Goal: Task Accomplishment & Management: Use online tool/utility

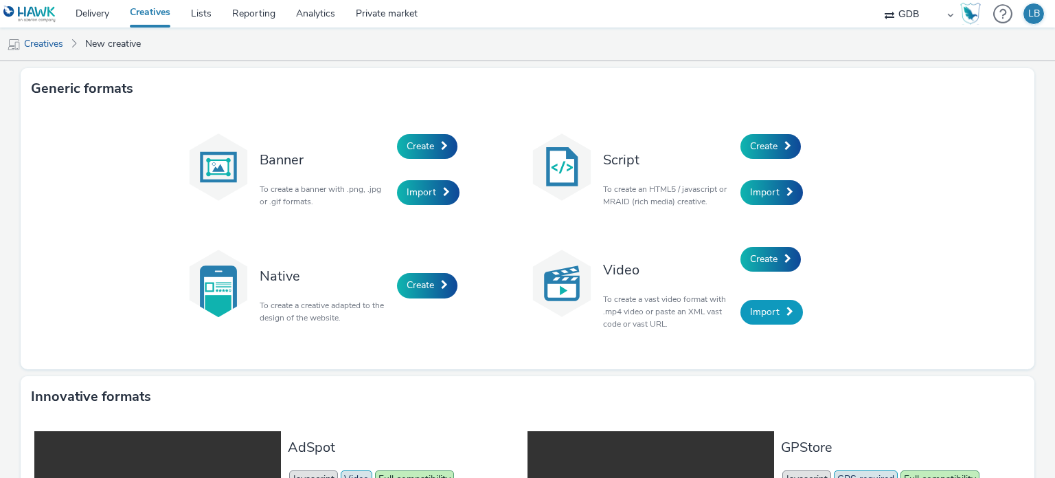
click at [770, 308] on span "Import" at bounding box center [765, 311] width 30 height 13
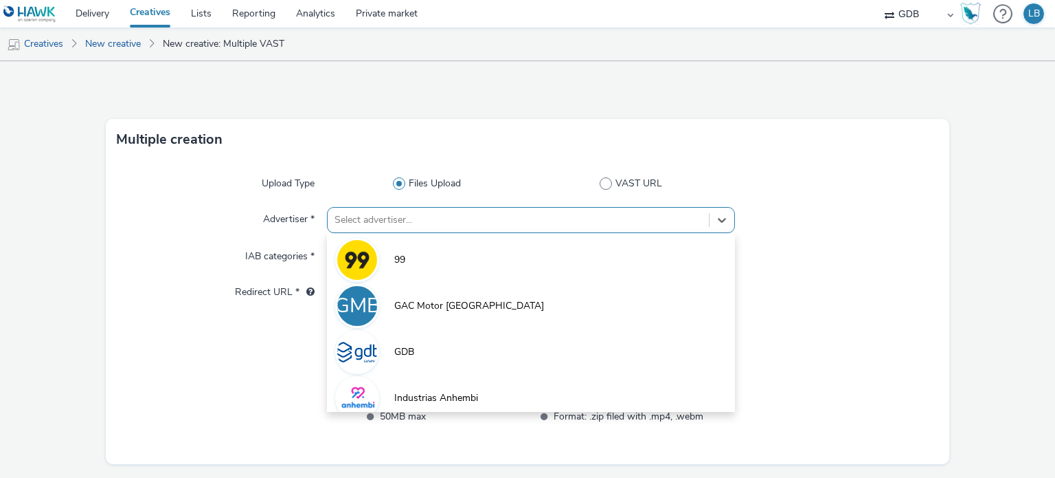
click at [381, 218] on div "option 99 focused, 1 of 7. 7 results available. Use Up and Down to choose optio…" at bounding box center [530, 220] width 407 height 26
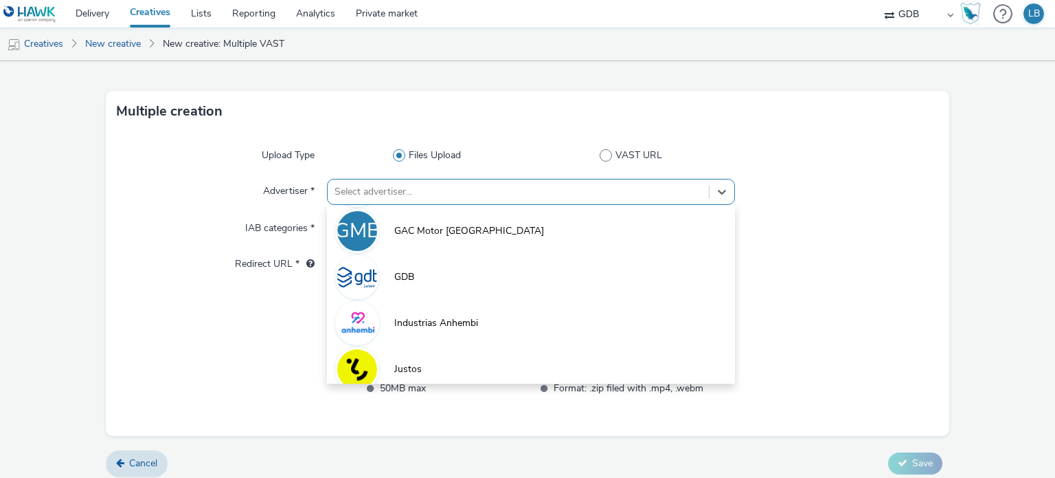
scroll to position [149, 0]
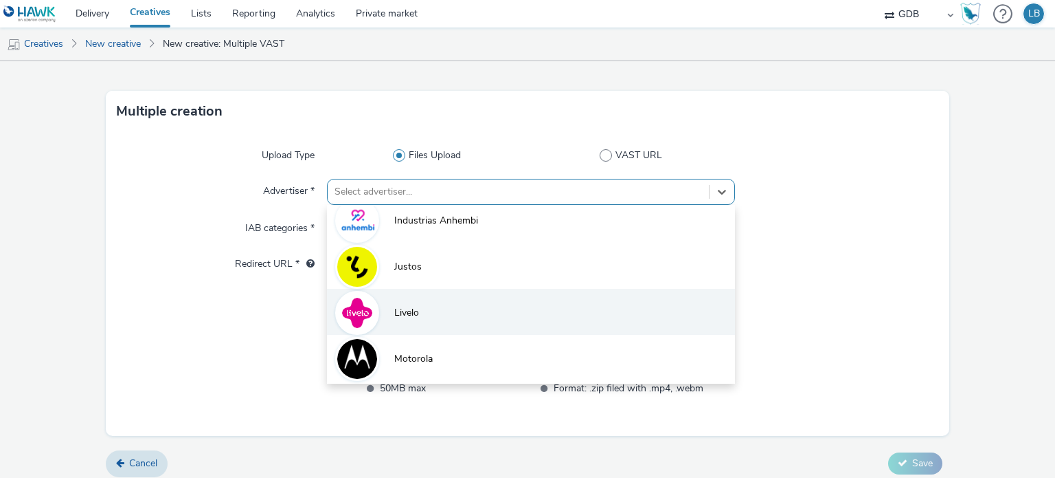
click at [412, 315] on span "Livelo" at bounding box center [406, 313] width 25 height 14
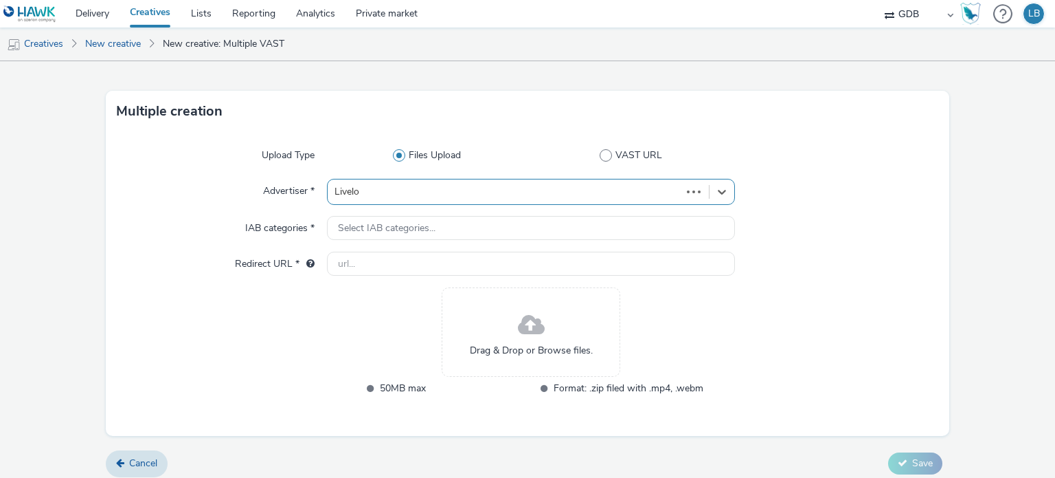
type input "[URL][DOMAIN_NAME]"
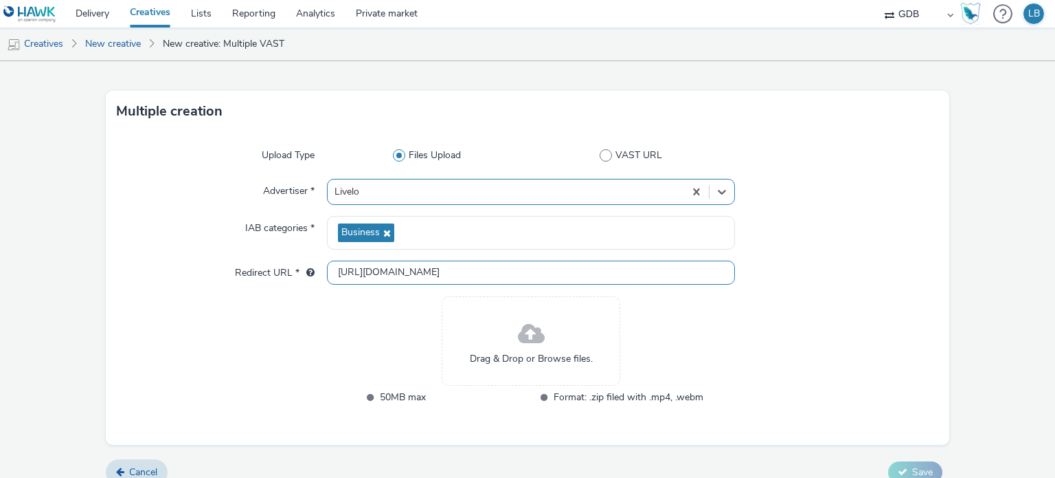
scroll to position [0, 0]
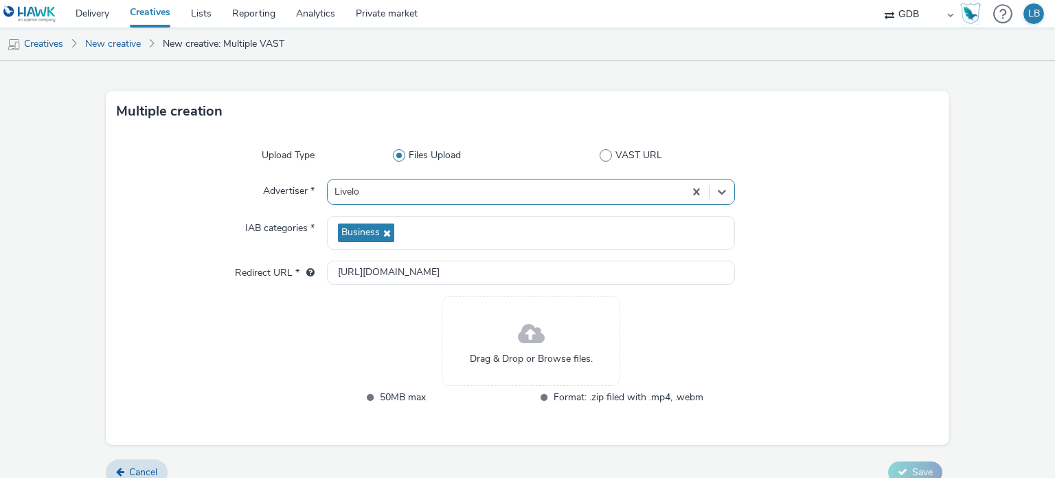
click at [531, 339] on span at bounding box center [531, 334] width 27 height 36
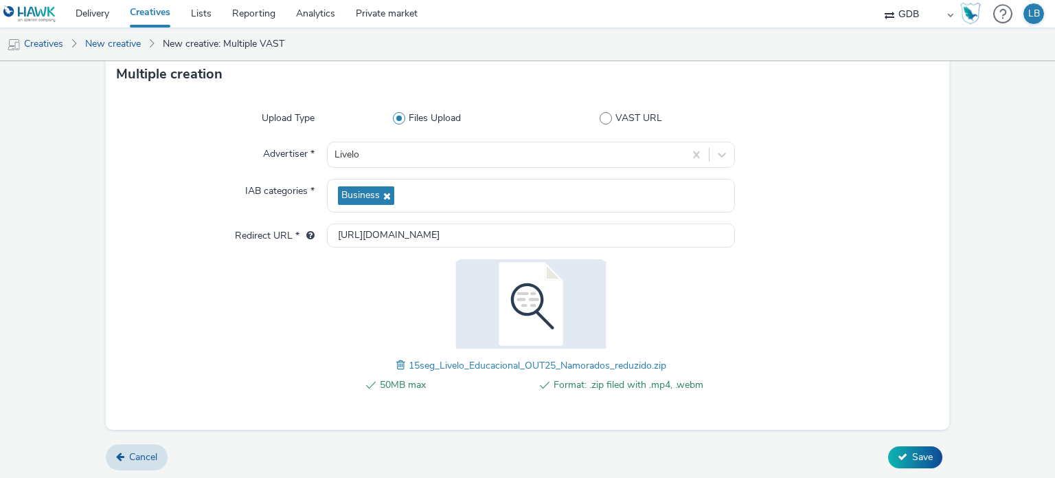
scroll to position [66, 0]
click at [912, 456] on span "Save" at bounding box center [922, 455] width 21 height 13
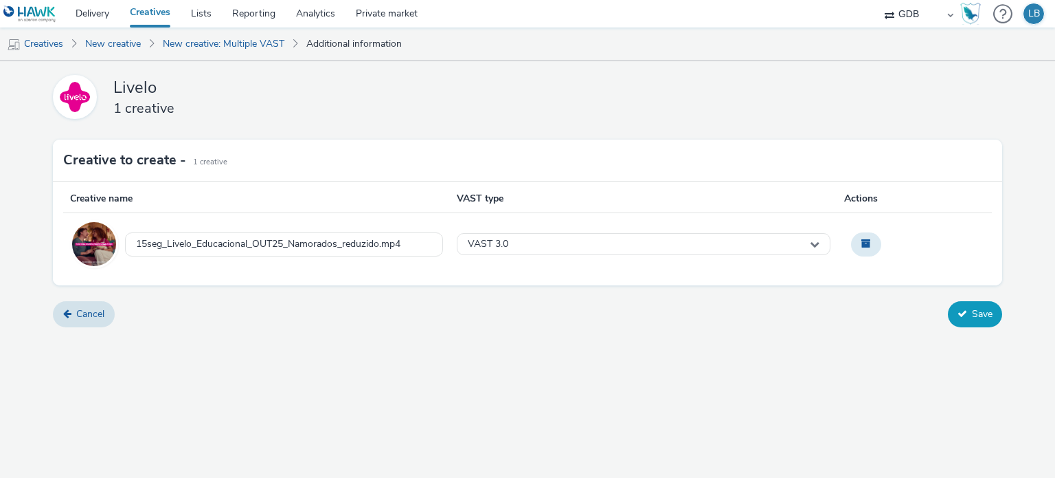
click at [974, 311] on button "Save" at bounding box center [975, 314] width 54 height 26
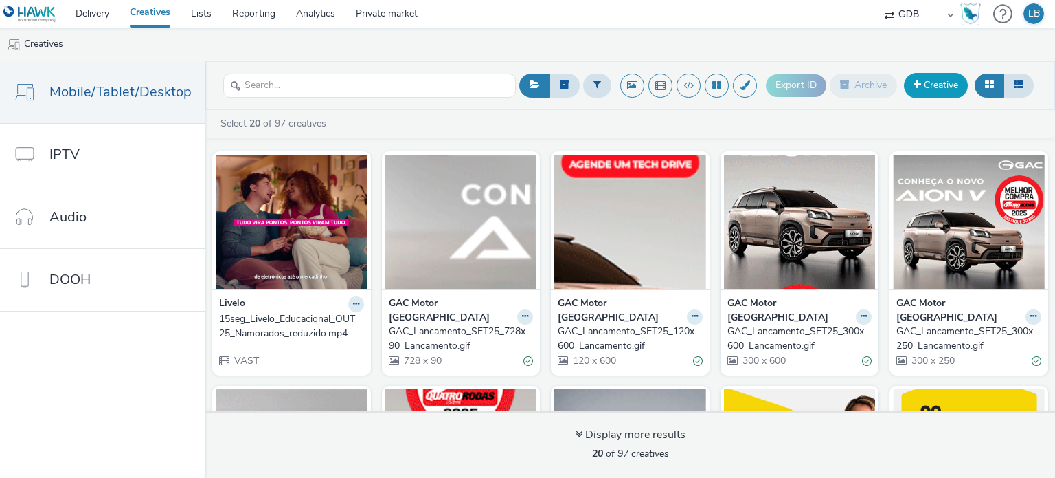
click at [915, 92] on link "Creative" at bounding box center [936, 85] width 64 height 25
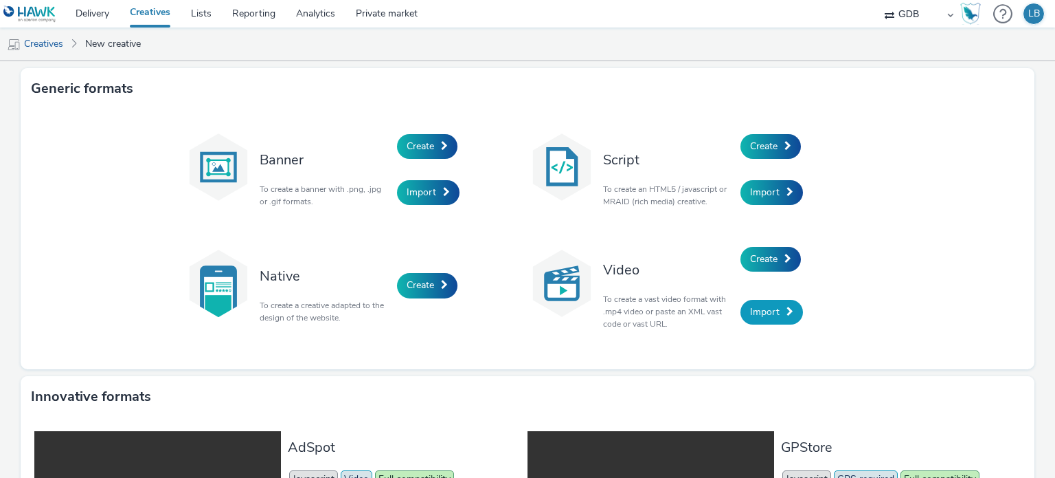
click at [781, 321] on link "Import" at bounding box center [772, 312] width 63 height 25
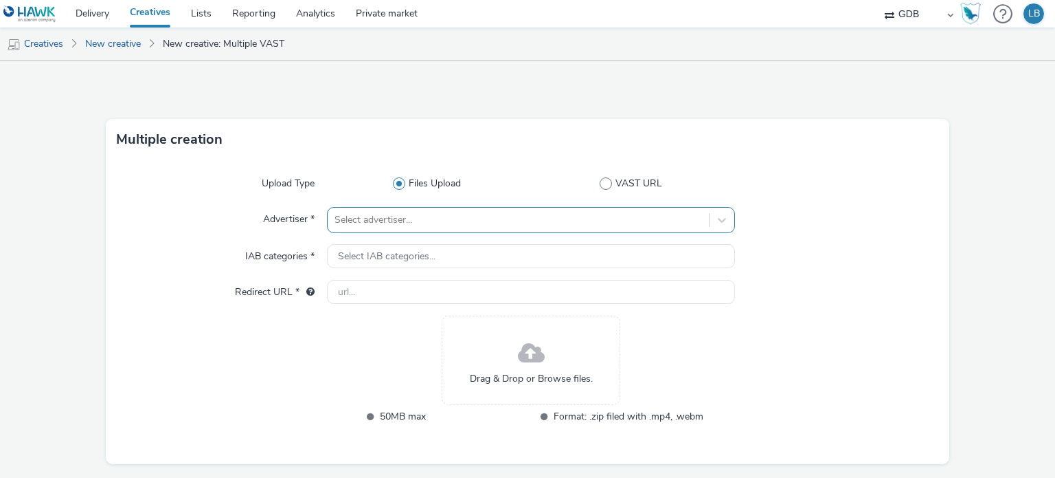
click at [497, 213] on div "Select advertiser..." at bounding box center [530, 220] width 407 height 26
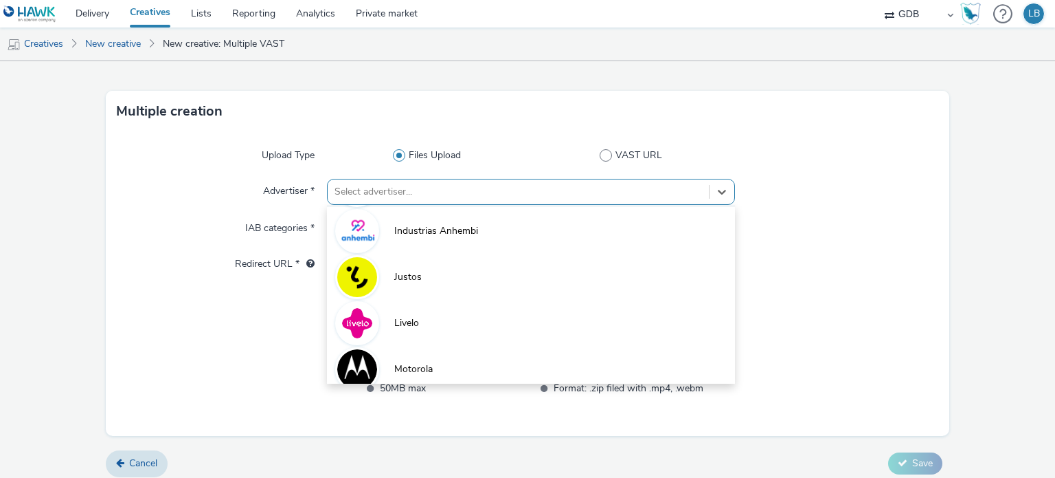
scroll to position [149, 0]
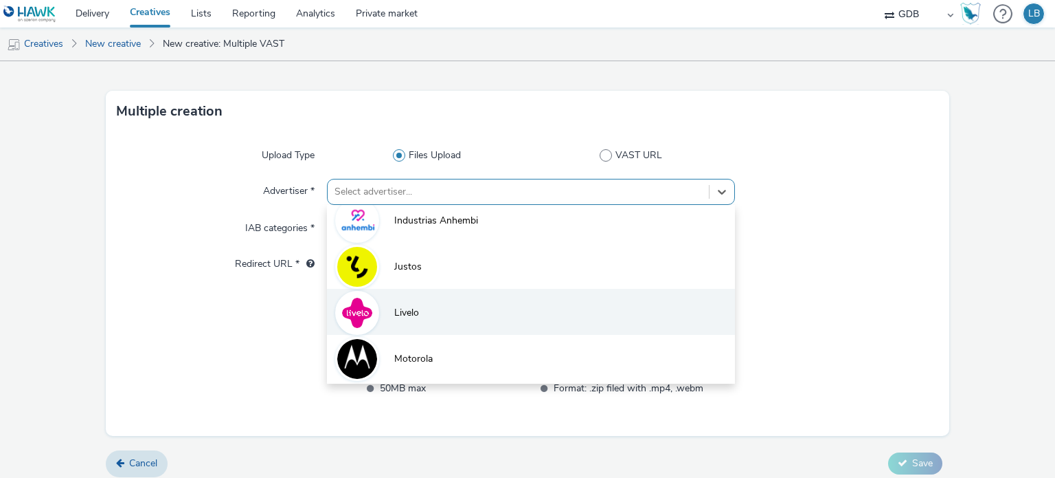
click at [467, 316] on li "Livelo" at bounding box center [530, 312] width 407 height 46
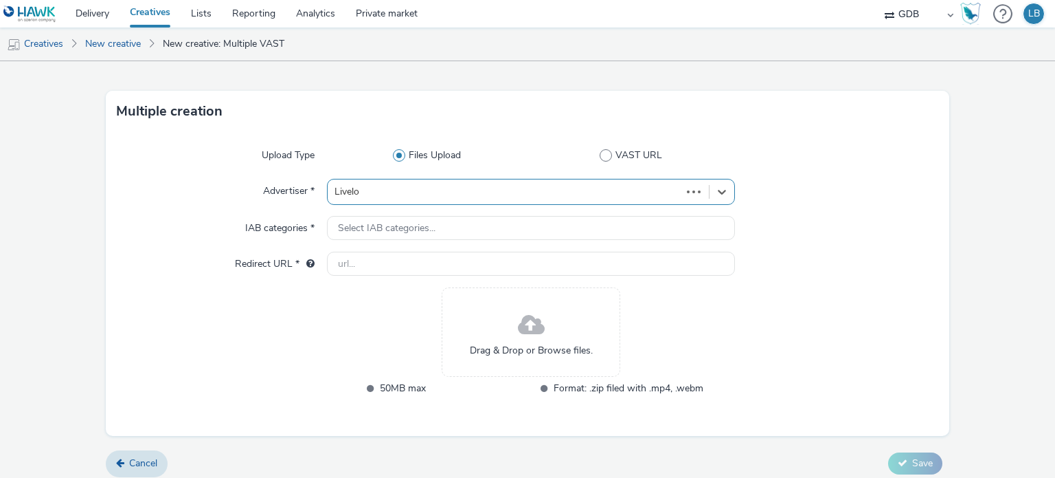
type input "[URL][DOMAIN_NAME]"
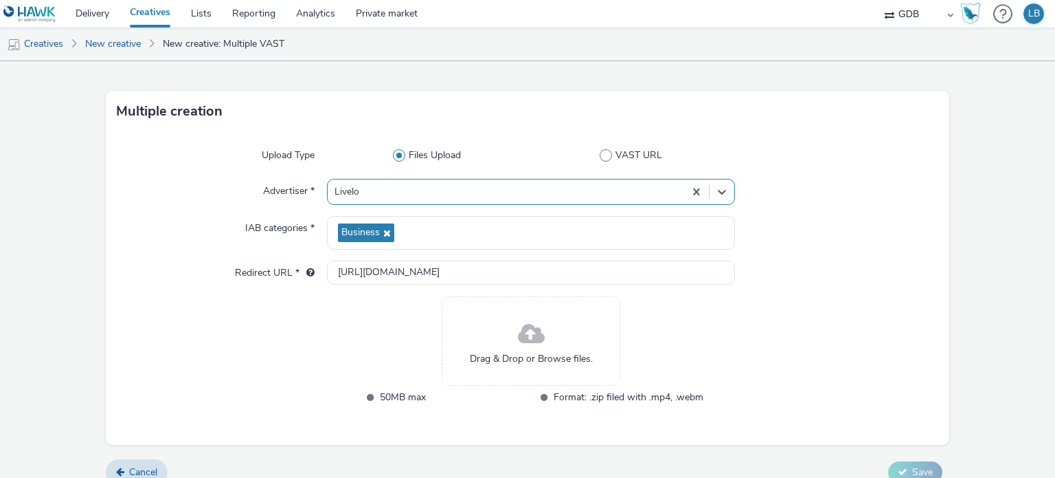
click at [521, 330] on span at bounding box center [531, 334] width 27 height 36
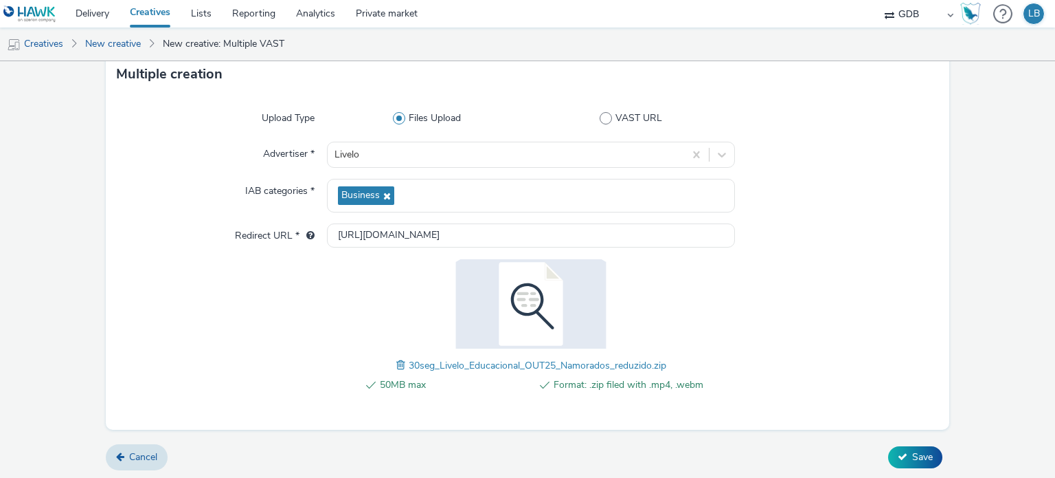
scroll to position [66, 0]
click at [901, 455] on button "Save" at bounding box center [915, 456] width 54 height 22
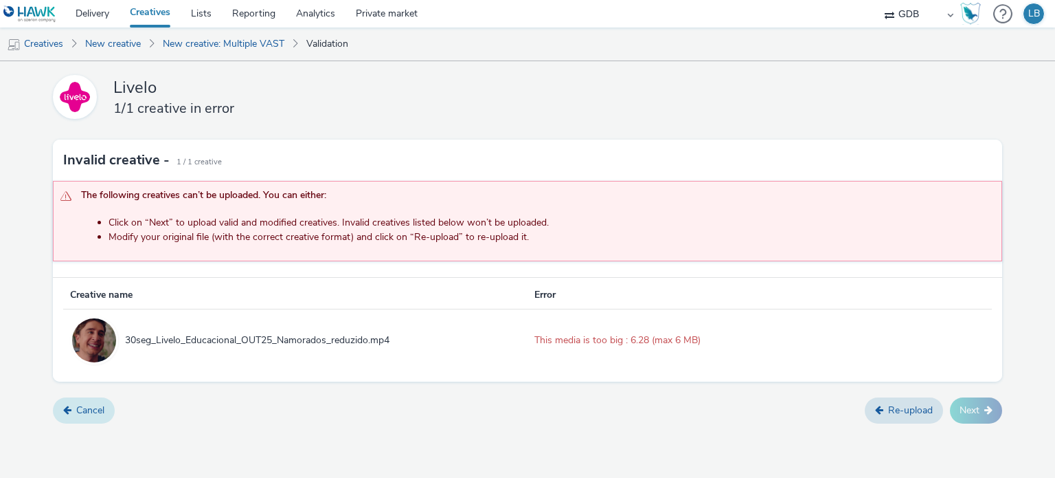
click at [103, 409] on link "Cancel" at bounding box center [84, 410] width 62 height 26
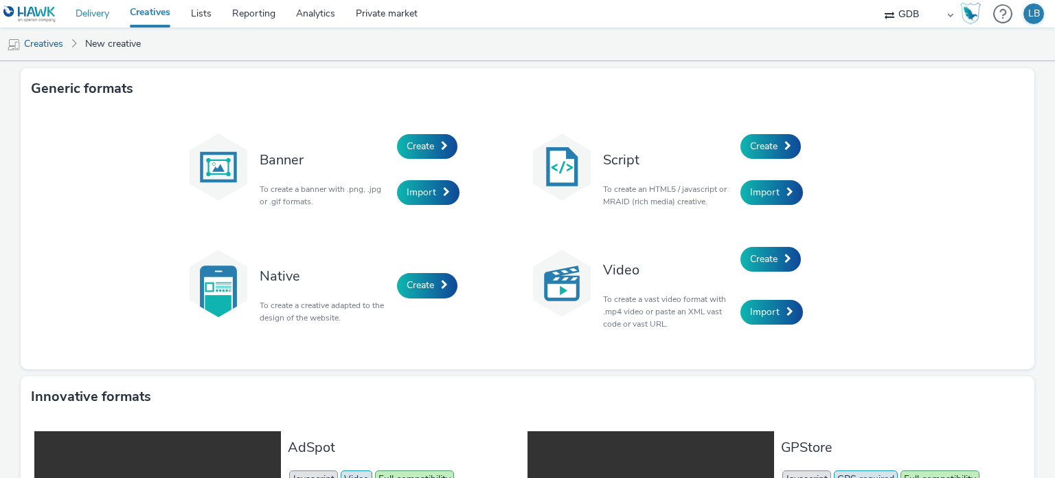
click at [100, 13] on link "Delivery" at bounding box center [92, 13] width 54 height 27
